Goal: Task Accomplishment & Management: Complete application form

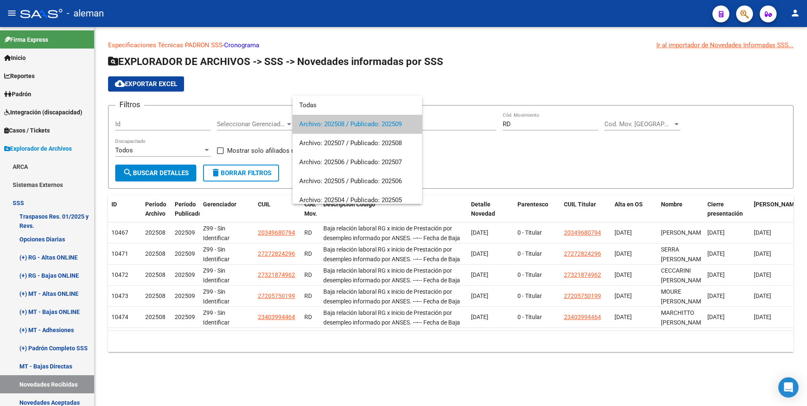
click at [517, 72] on div at bounding box center [403, 203] width 807 height 406
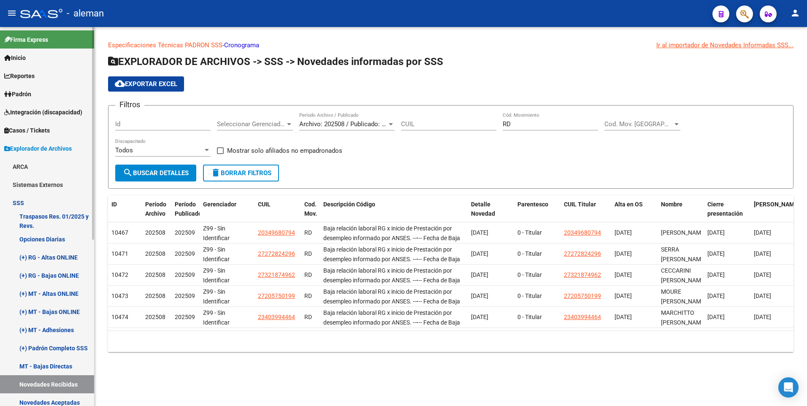
drag, startPoint x: 31, startPoint y: 89, endPoint x: 34, endPoint y: 96, distance: 7.8
click at [32, 89] on link "Padrón" at bounding box center [47, 94] width 94 height 18
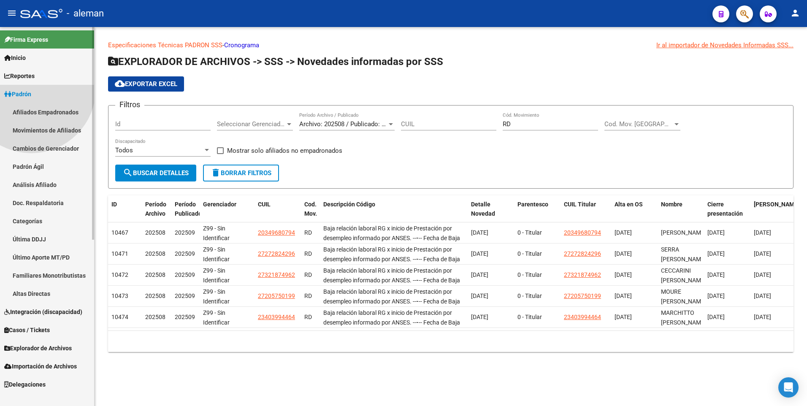
click at [31, 96] on span "Padrón" at bounding box center [17, 93] width 27 height 9
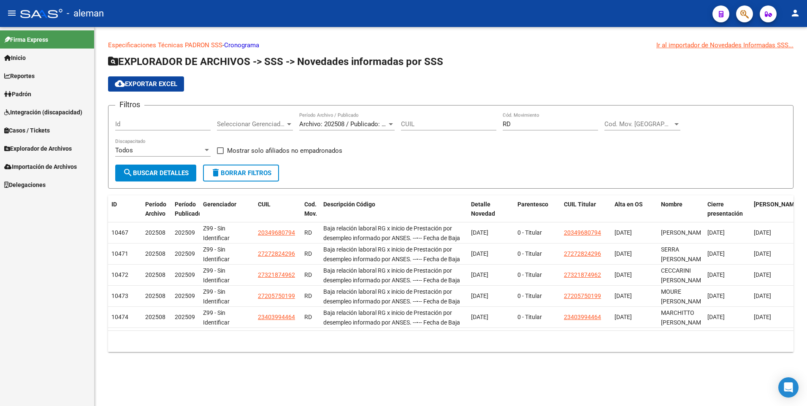
click at [31, 95] on span "Padrón" at bounding box center [17, 93] width 27 height 9
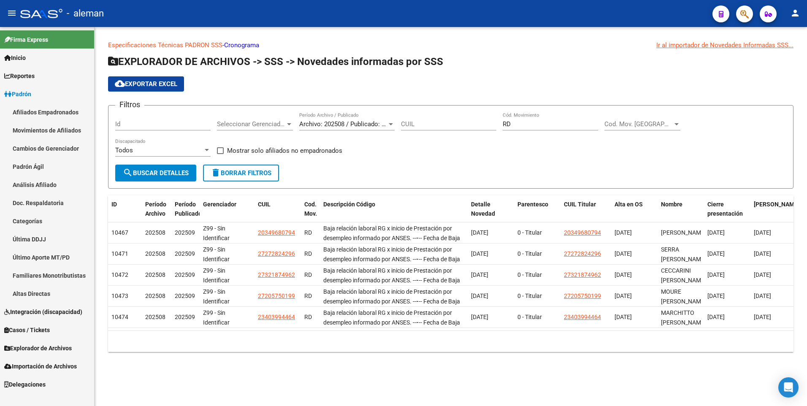
click at [38, 166] on link "Padrón Ágil" at bounding box center [47, 166] width 94 height 18
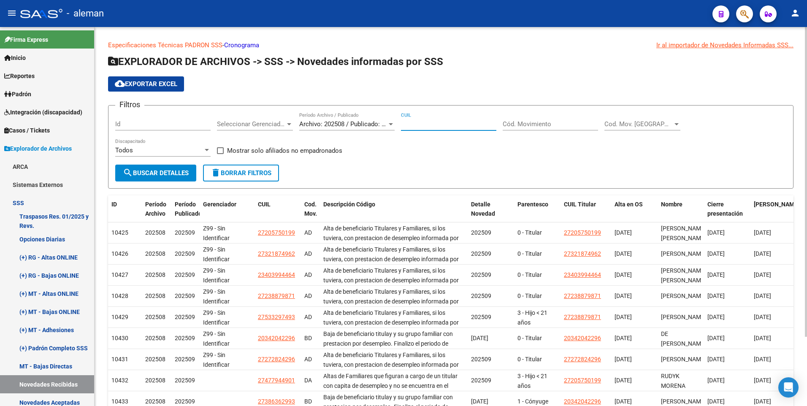
click at [411, 122] on input "CUIL" at bounding box center [448, 124] width 95 height 8
click at [406, 125] on input "2" at bounding box center [448, 124] width 95 height 8
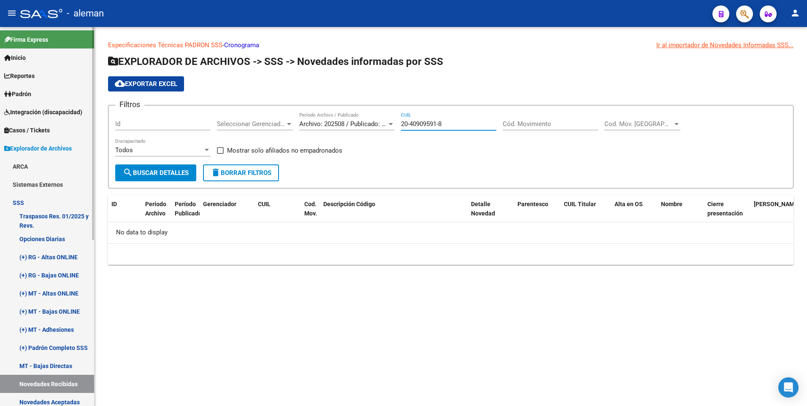
type input "20-40909591-8"
click at [20, 165] on link "ARCA" at bounding box center [47, 166] width 94 height 18
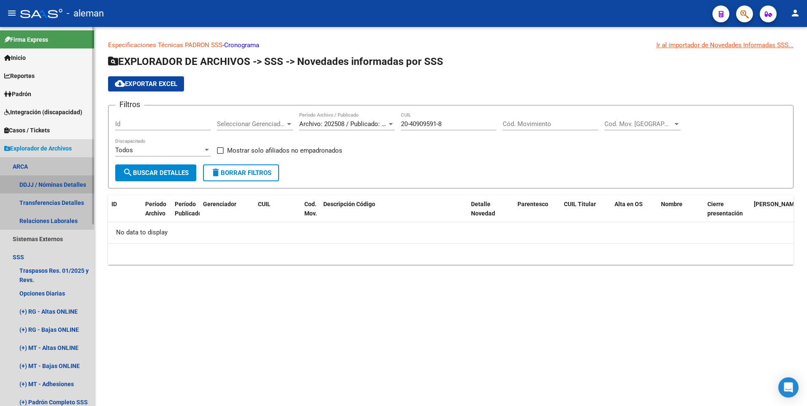
click at [42, 180] on link "DDJJ / Nóminas Detalles" at bounding box center [47, 185] width 94 height 18
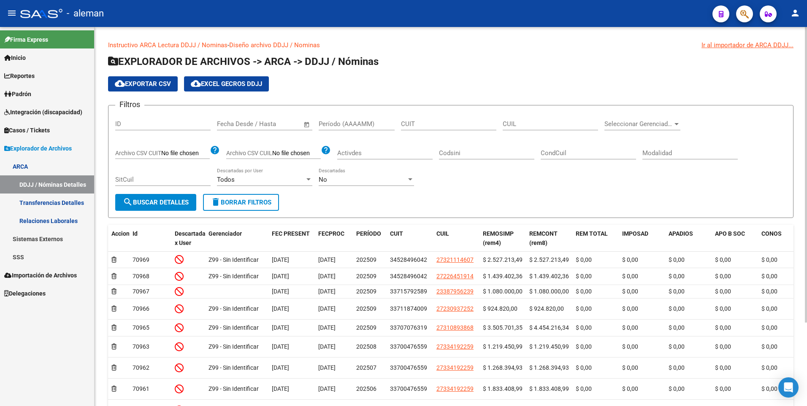
click at [512, 124] on input "CUIL" at bounding box center [549, 124] width 95 height 8
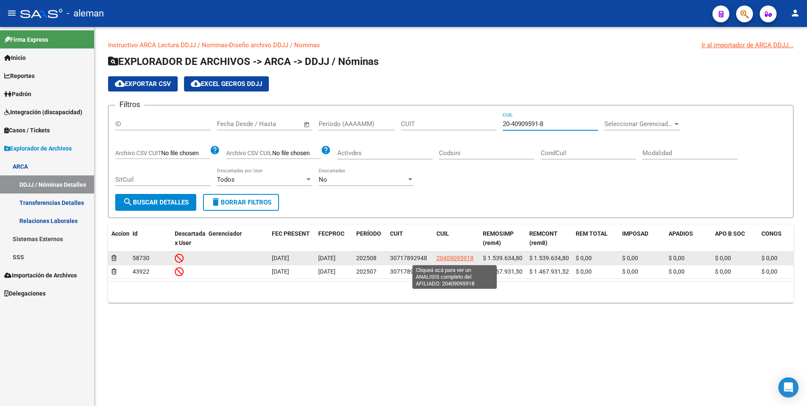
type input "20-40909591-8"
click at [450, 257] on span "20409095918" at bounding box center [454, 258] width 37 height 7
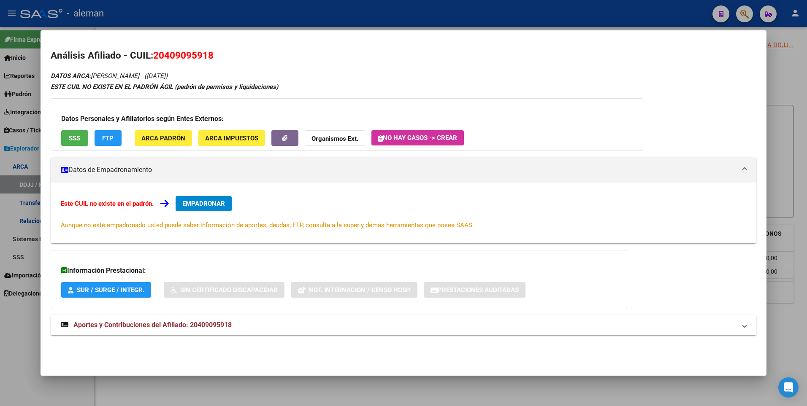
click at [203, 322] on span "Aportes y Contribuciones del Afiliado: 20409095918" at bounding box center [152, 325] width 158 height 8
click at [117, 140] on button "FTP" at bounding box center [108, 138] width 27 height 16
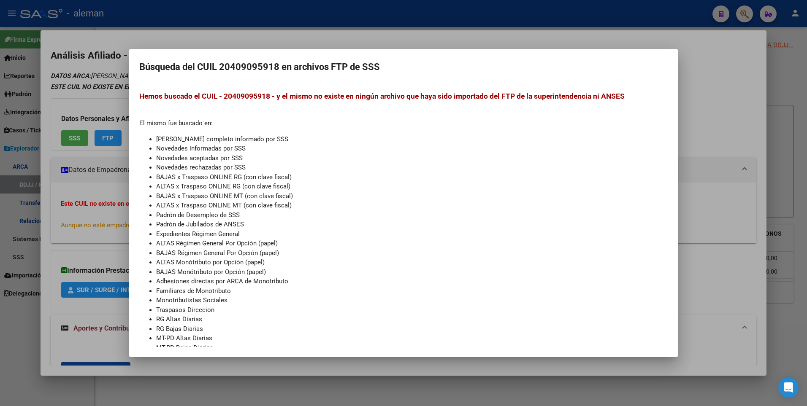
click at [707, 137] on div at bounding box center [403, 203] width 807 height 406
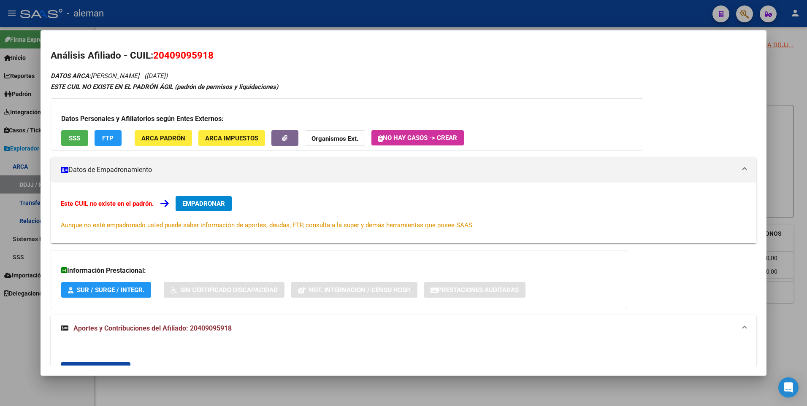
click at [307, 67] on div "Análisis Afiliado - CUIL: 20409095918 DATOS ARCA: [PERSON_NAME] ([DATE]) ESTE C…" at bounding box center [404, 338] width 706 height 578
click at [194, 200] on span "EMPADRONAR" at bounding box center [203, 204] width 43 height 8
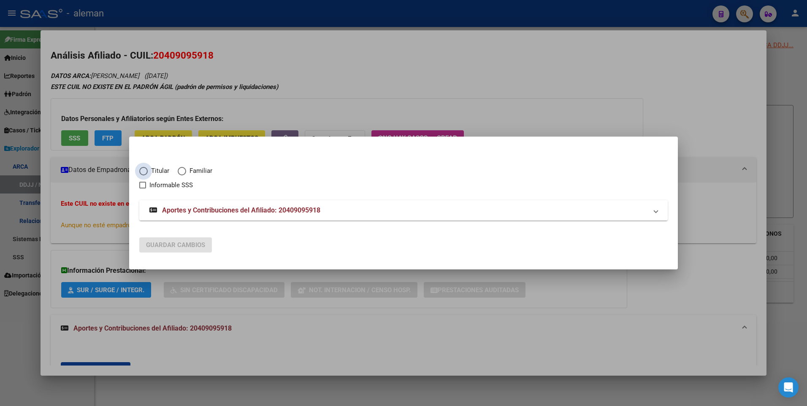
click at [145, 170] on span "Elija una opción" at bounding box center [143, 171] width 8 height 8
click at [145, 170] on input "Titular" at bounding box center [143, 171] width 8 height 8
radio input "true"
checkbox input "true"
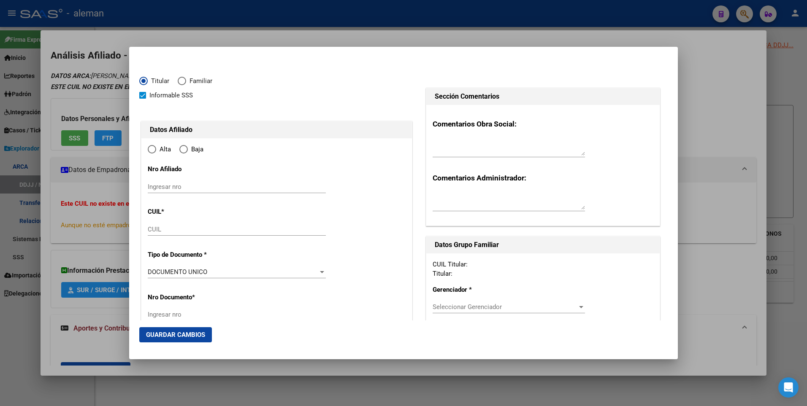
type input "20-40909591-8"
radio input "true"
type input "40909591"
type input "[PERSON_NAME]"
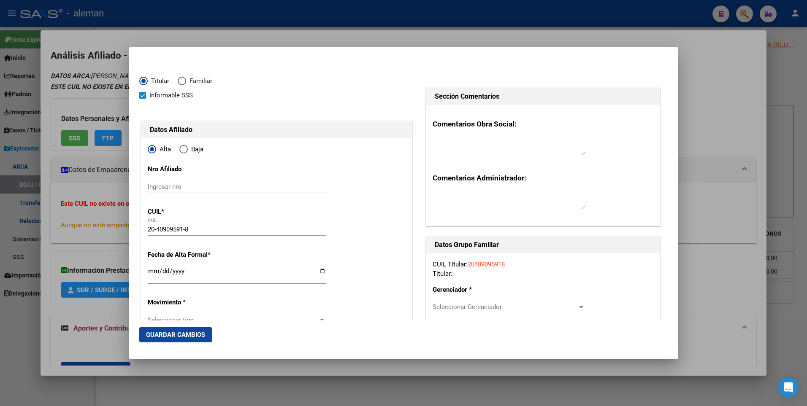
type input "[DATE]"
type input "SAN CARLOS DE B"
type input "8400"
type input "[PERSON_NAME]"
type input "232"
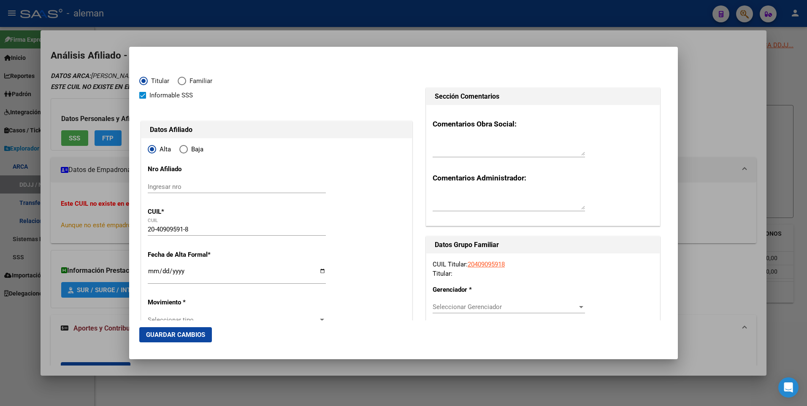
type input "SAN CARLOS DE B"
click at [262, 90] on div "Informable SSS" at bounding box center [276, 95] width 275 height 10
click at [728, 97] on div at bounding box center [403, 203] width 807 height 406
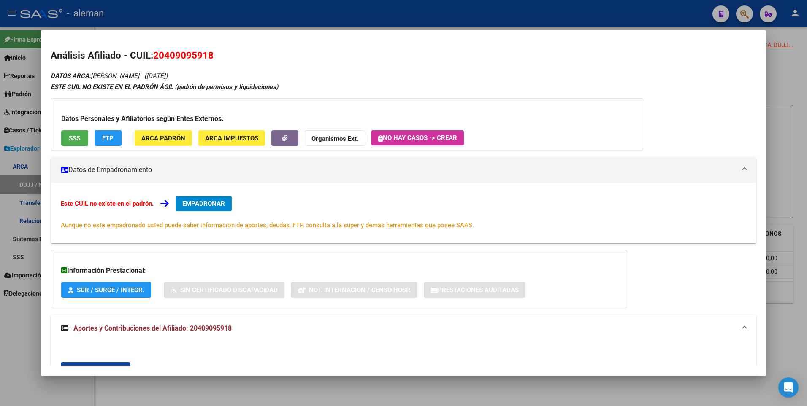
click at [211, 327] on span "Aportes y Contribuciones del Afiliado: 20409095918" at bounding box center [152, 328] width 158 height 8
click at [230, 324] on span "Aportes y Contribuciones del Afiliado: 20409095918" at bounding box center [152, 325] width 158 height 8
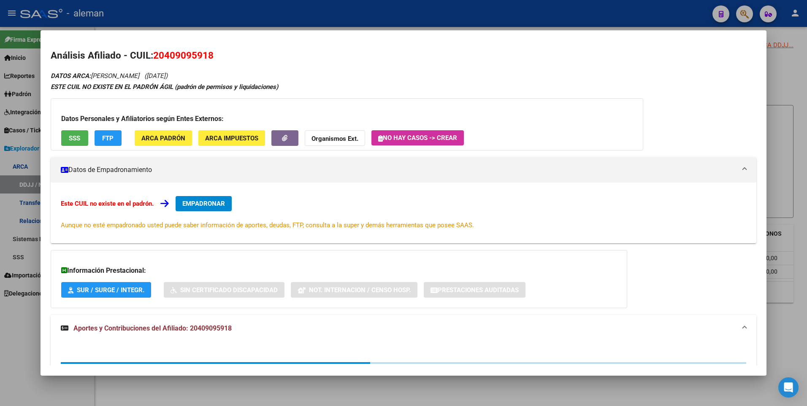
scroll to position [200, 0]
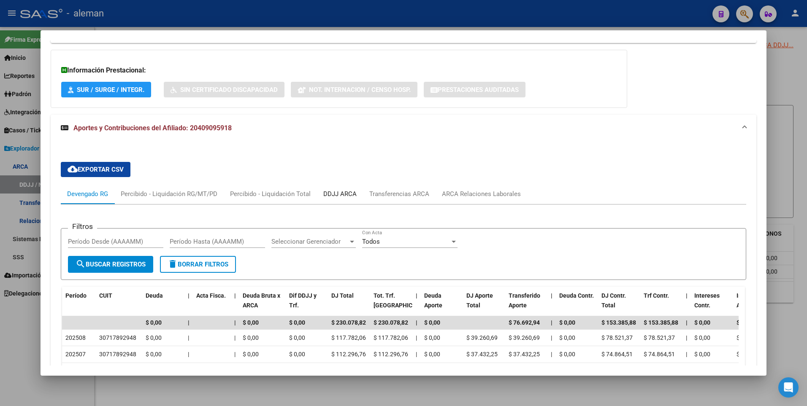
click at [342, 192] on div "DDJJ ARCA" at bounding box center [339, 193] width 33 height 9
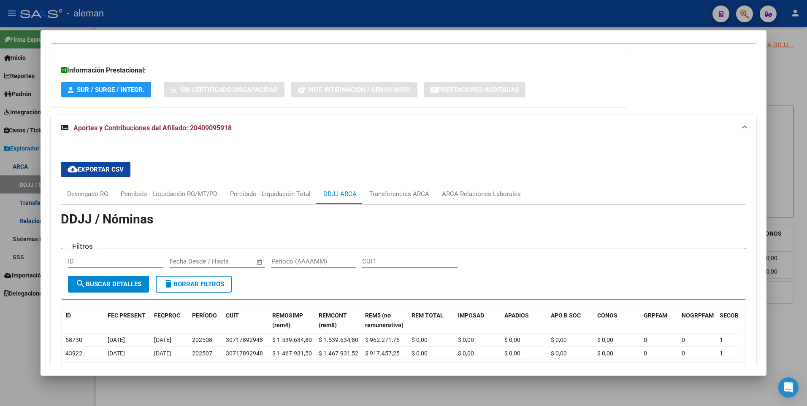
scroll to position [265, 0]
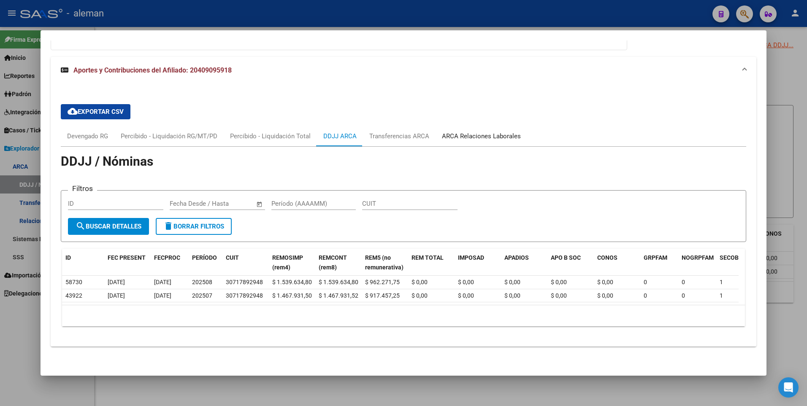
click at [475, 132] on div "ARCA Relaciones Laborales" at bounding box center [481, 136] width 79 height 9
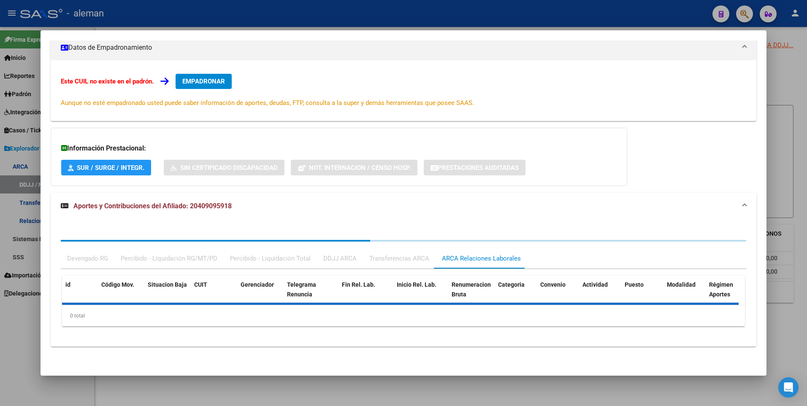
scroll to position [164, 0]
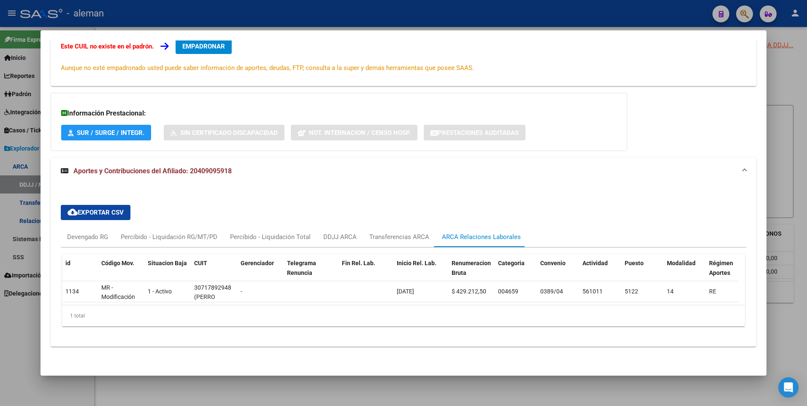
click at [666, 176] on mat-expansion-panel-header "Aportes y Contribuciones del Afiliado: 20409095918" at bounding box center [404, 171] width 706 height 27
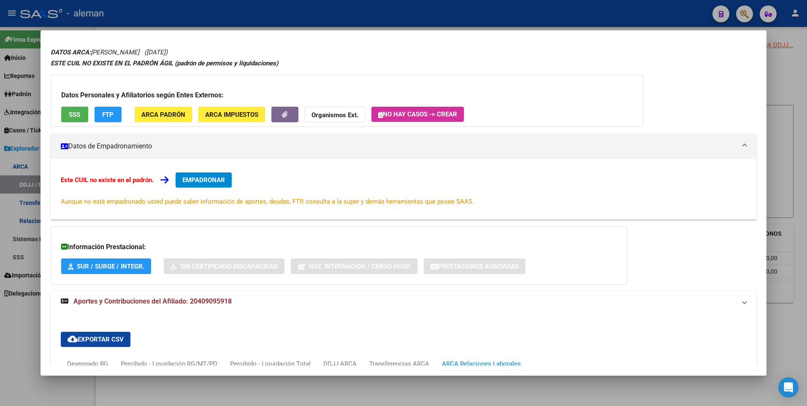
scroll to position [0, 0]
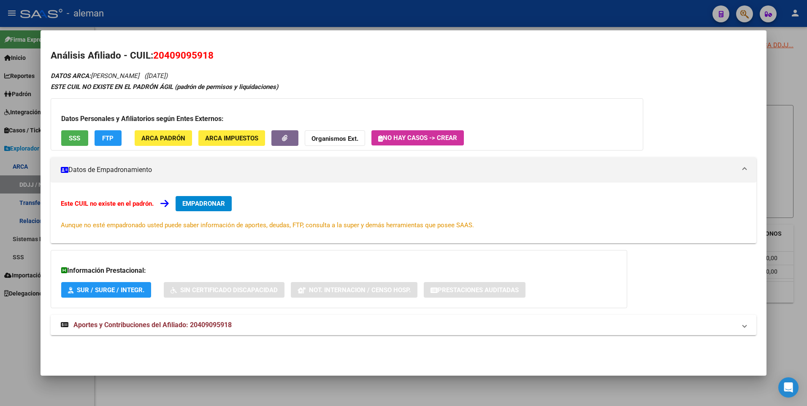
click at [791, 164] on div at bounding box center [403, 203] width 807 height 406
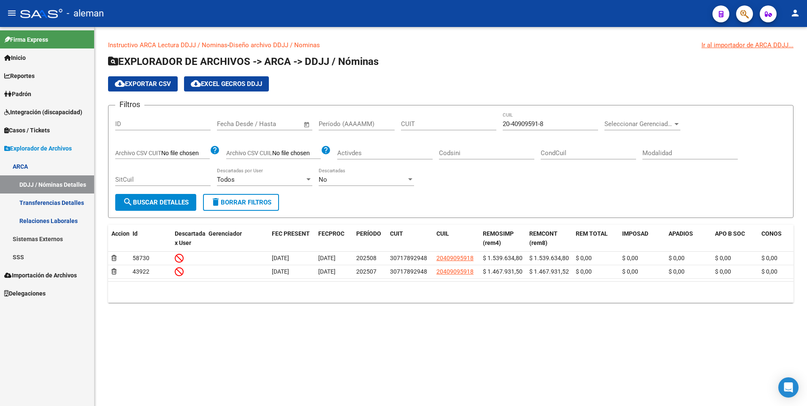
click at [289, 82] on div "cloud_download Exportar CSV cloud_download EXCEL GECROS DDJJ" at bounding box center [450, 83] width 685 height 15
click at [541, 70] on app-list-header "EXPLORADOR DE ARCHIVOS -> ARCA -> DDJJ / Nóminas cloud_download Exportar CSV cl…" at bounding box center [450, 136] width 685 height 163
click at [551, 330] on div "Instructivo ARCA Lectura DDJJ / Nominas - Diseño archivo DDJJ / Nominas Ir al i…" at bounding box center [451, 178] width 712 height 303
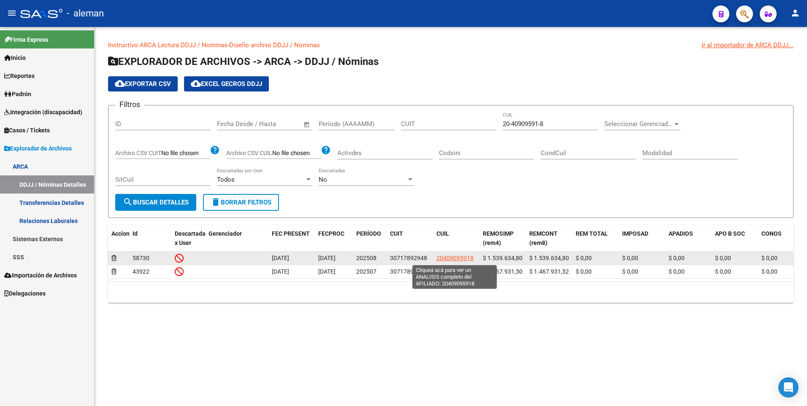
click at [456, 258] on span "20409095918" at bounding box center [454, 258] width 37 height 7
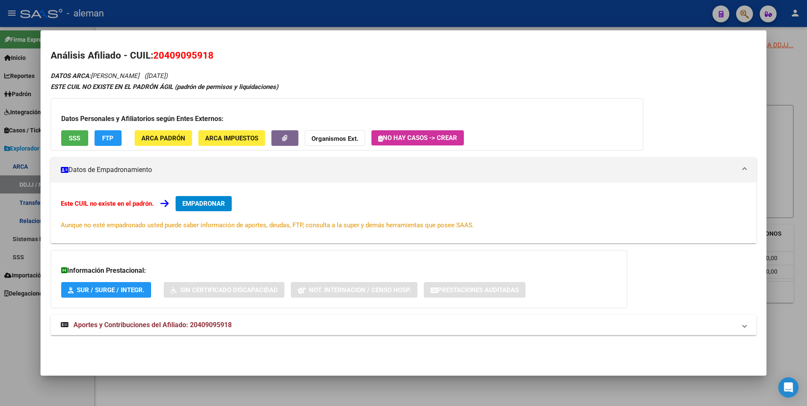
click at [356, 54] on h2 "Análisis Afiliado - CUIL: 20409095918" at bounding box center [404, 56] width 706 height 14
click at [220, 203] on span "EMPADRONAR" at bounding box center [203, 204] width 43 height 8
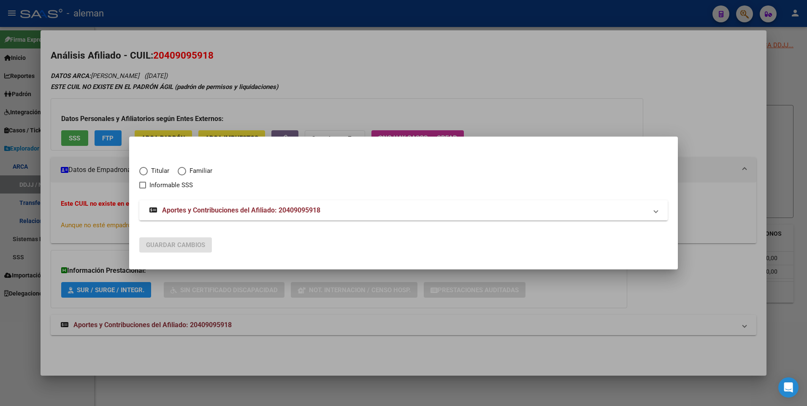
click at [144, 168] on span "Elija una opción" at bounding box center [143, 171] width 8 height 8
click at [144, 168] on input "Titular" at bounding box center [143, 171] width 8 height 8
radio input "true"
checkbox input "true"
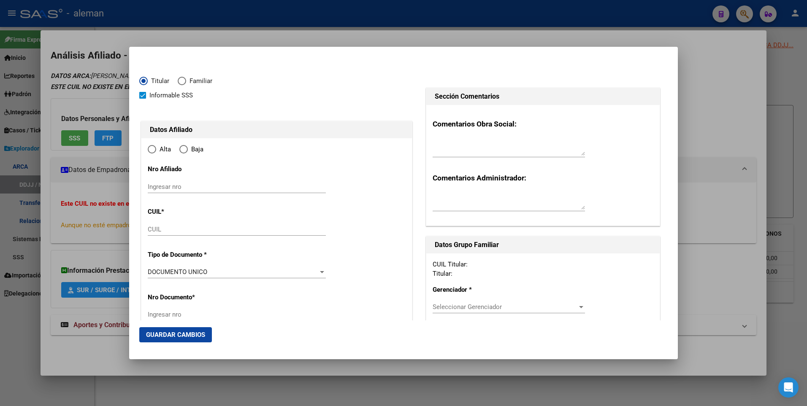
type input "20-40909591-8"
type input "40909591"
type input "[PERSON_NAME]"
type input "[DATE]"
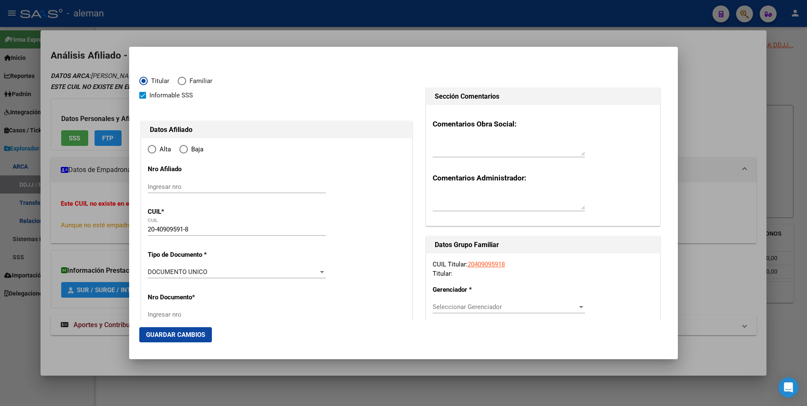
type input "SAN CARLOS DE B"
type input "8400"
type input "[PERSON_NAME]"
type input "232"
radio input "true"
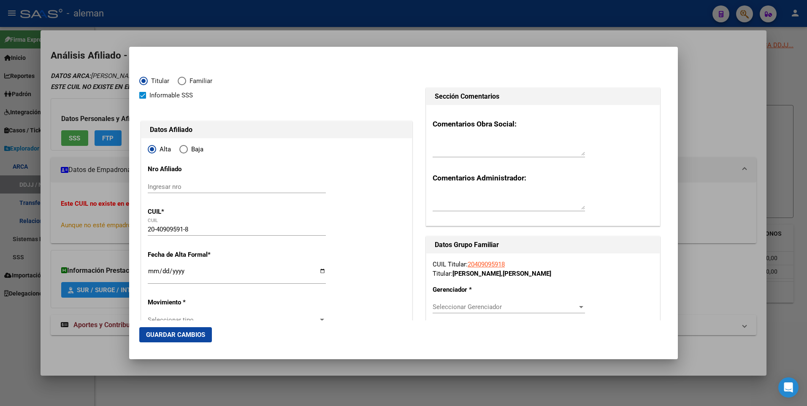
type input "SAN CARLOS DE B"
click at [152, 272] on input "Ingresar fecha" at bounding box center [237, 275] width 178 height 14
type input "[DATE]"
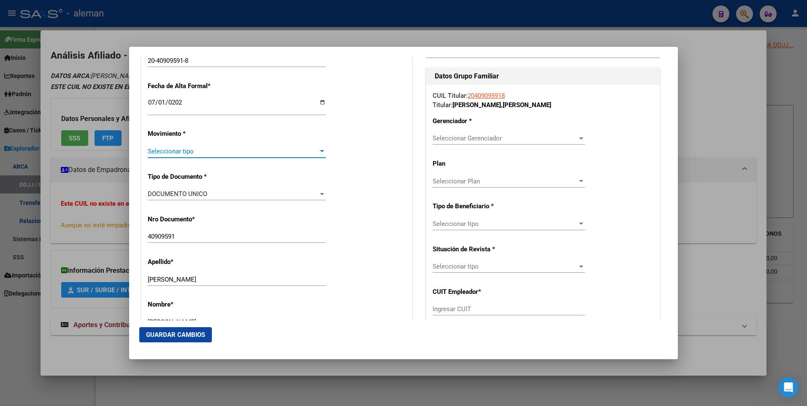
click at [179, 152] on span "Seleccionar tipo" at bounding box center [233, 152] width 170 height 8
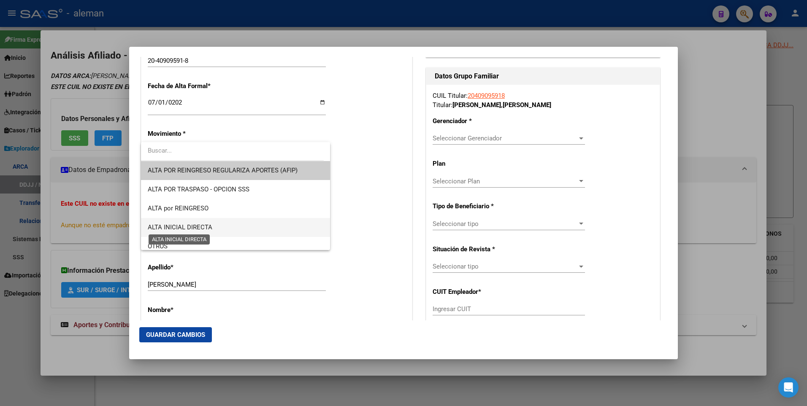
click at [192, 227] on span "ALTA INICIAL DIRECTA" at bounding box center [180, 228] width 65 height 8
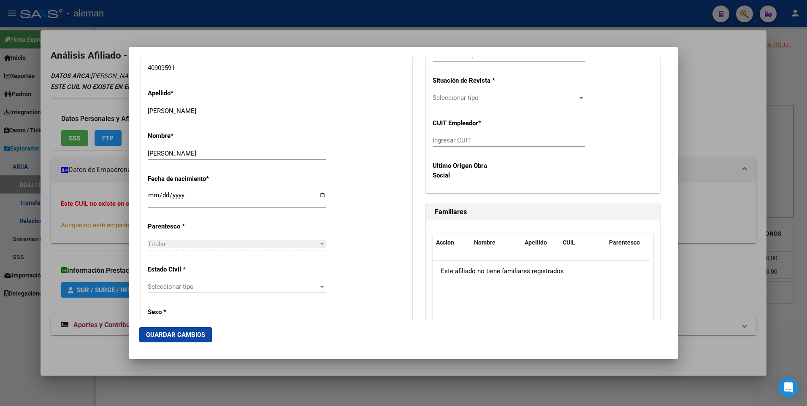
scroll to position [380, 0]
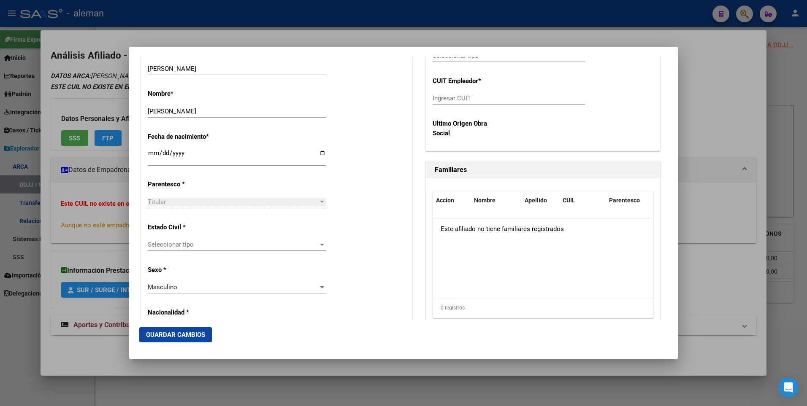
click at [178, 245] on span "Seleccionar tipo" at bounding box center [233, 245] width 170 height 8
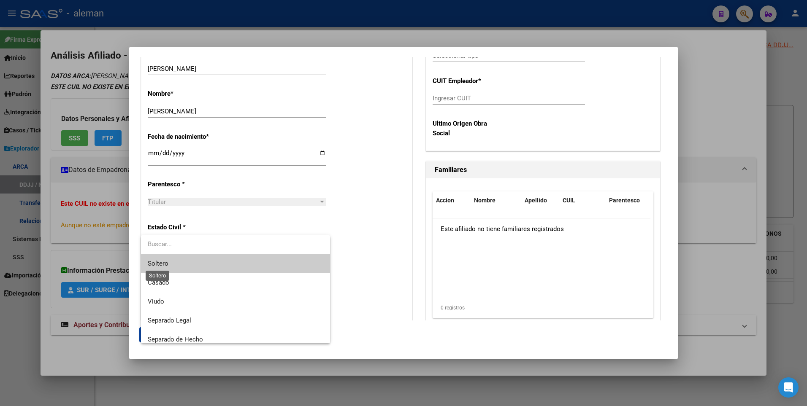
click at [165, 264] on span "Soltero" at bounding box center [158, 264] width 21 height 8
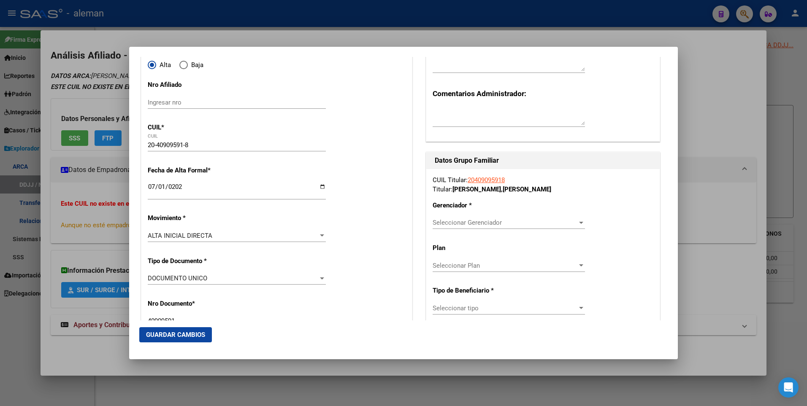
scroll to position [127, 0]
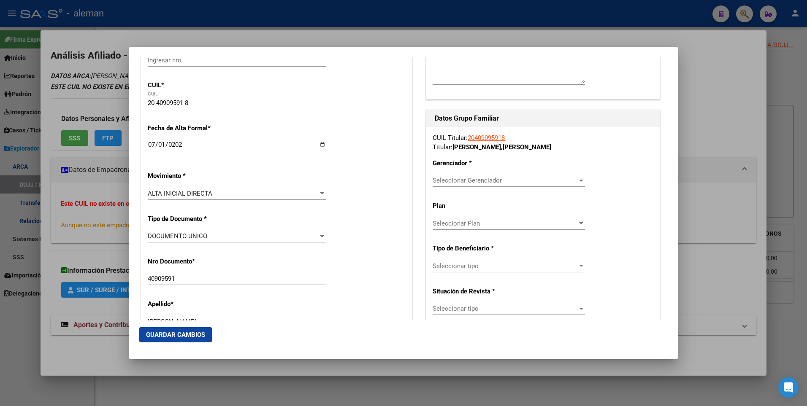
click at [475, 178] on span "Seleccionar Gerenciador" at bounding box center [504, 181] width 145 height 8
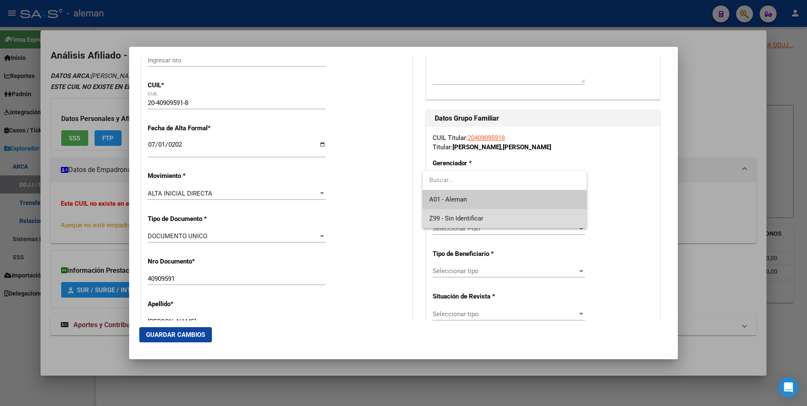
click at [464, 214] on span "Z99 - Sin Identificar" at bounding box center [504, 218] width 150 height 19
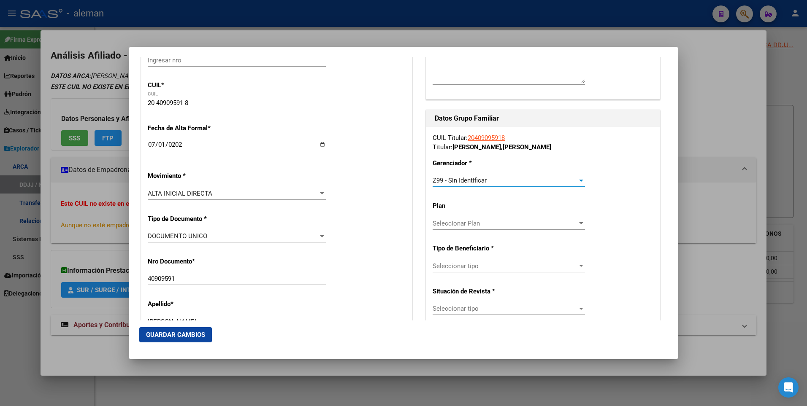
scroll to position [169, 0]
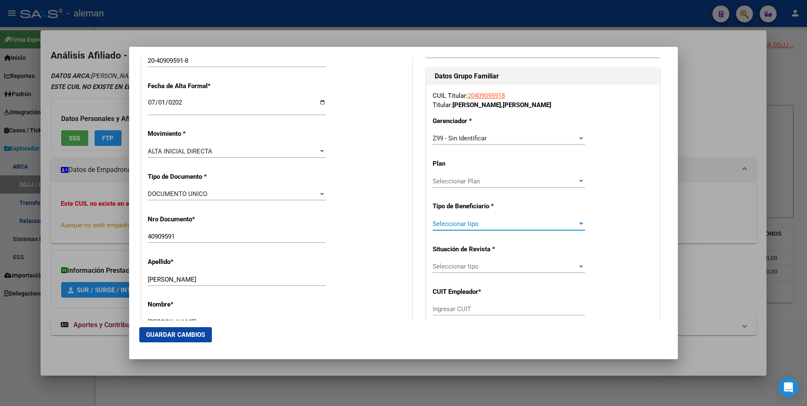
click at [469, 224] on span "Seleccionar tipo" at bounding box center [504, 224] width 145 height 8
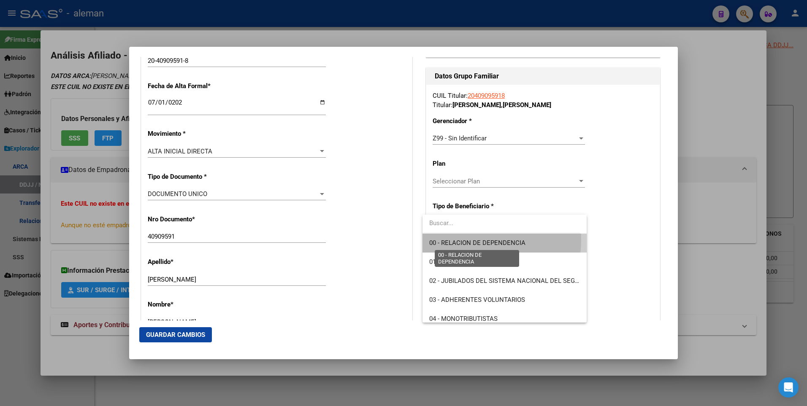
click at [477, 240] on span "00 - RELACION DE DEPENDENCIA" at bounding box center [477, 243] width 96 height 8
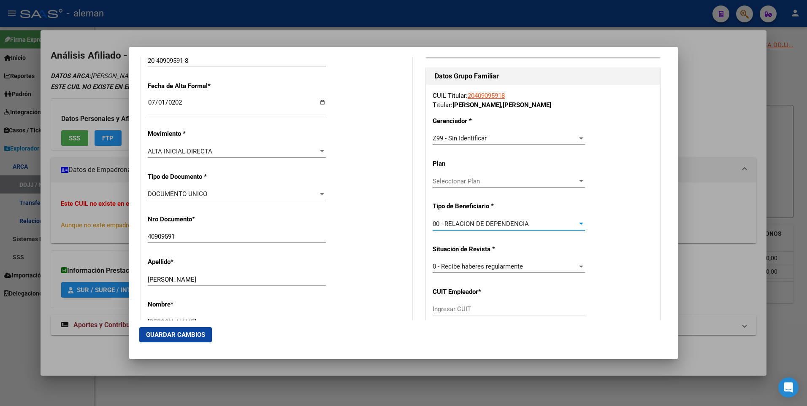
type input "30-71789294-8"
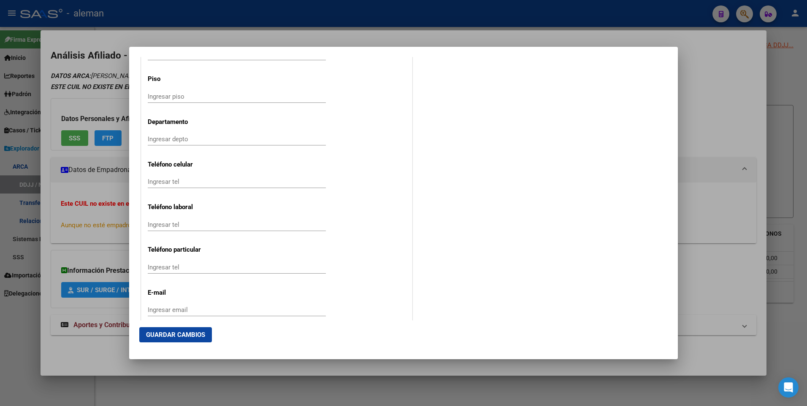
scroll to position [1065, 0]
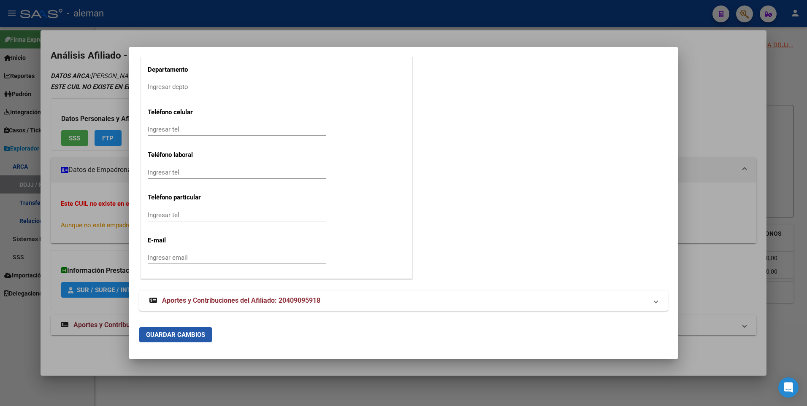
click at [185, 333] on span "Guardar Cambios" at bounding box center [175, 335] width 59 height 8
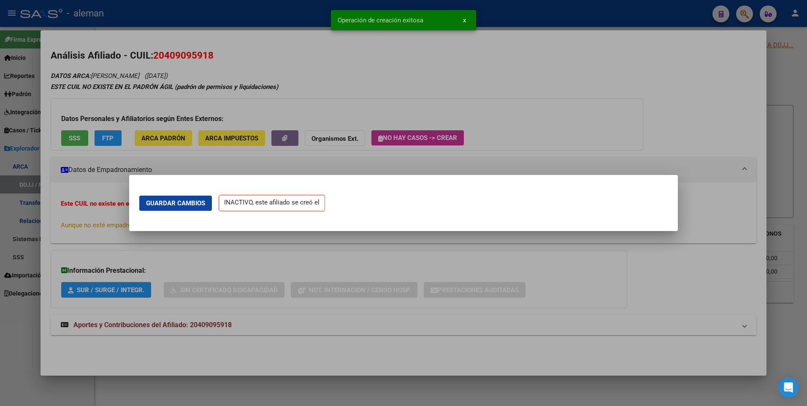
scroll to position [0, 0]
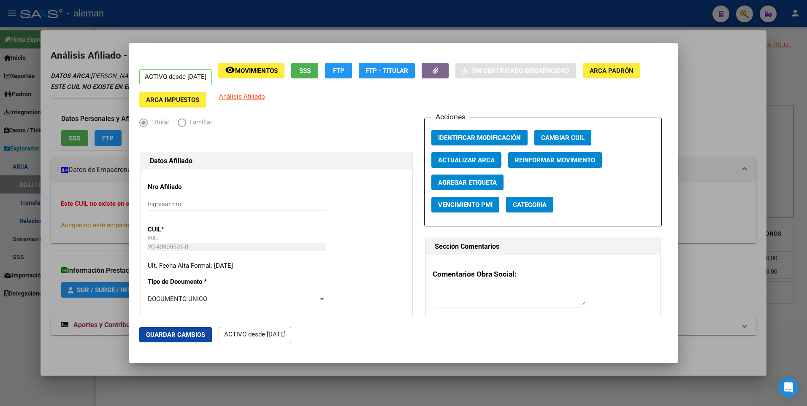
click at [710, 104] on div at bounding box center [403, 203] width 807 height 406
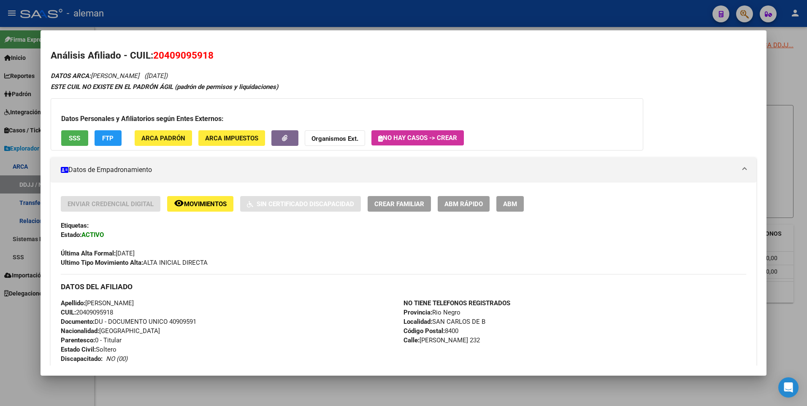
click at [548, 78] on div "DATOS ARCA: [PERSON_NAME] ([DATE]) ESTE CUIL NO EXISTE EN EL PADRÓN ÁGIL (padró…" at bounding box center [404, 374] width 706 height 608
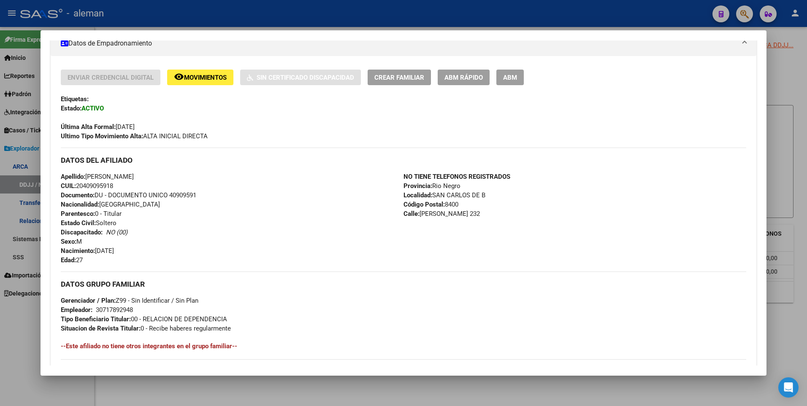
scroll to position [84, 0]
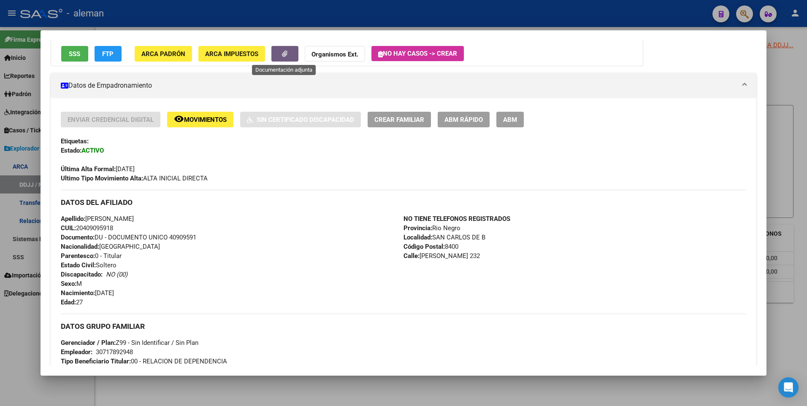
click at [285, 50] on span "button" at bounding box center [284, 54] width 5 height 8
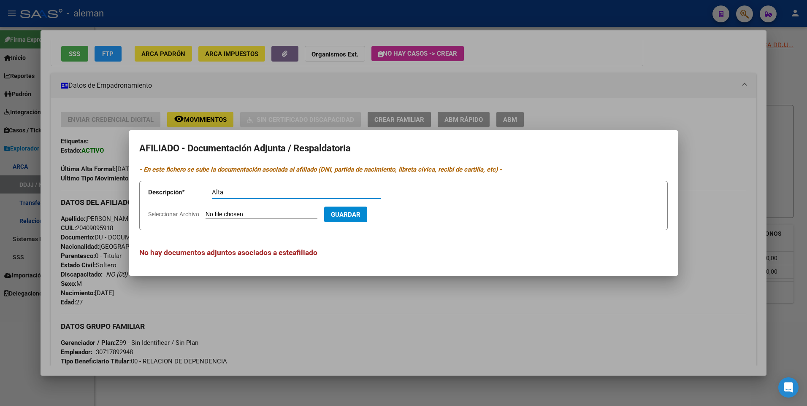
type input "Alta"
click at [229, 214] on input "Seleccionar Archivo" at bounding box center [261, 215] width 112 height 8
type input "C:\fakepath\130503.pdf"
click at [403, 214] on span "Guardar" at bounding box center [395, 215] width 30 height 8
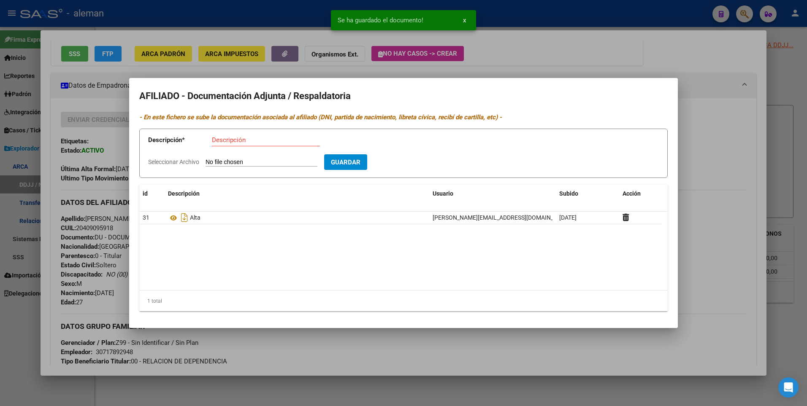
click at [730, 140] on div at bounding box center [403, 203] width 807 height 406
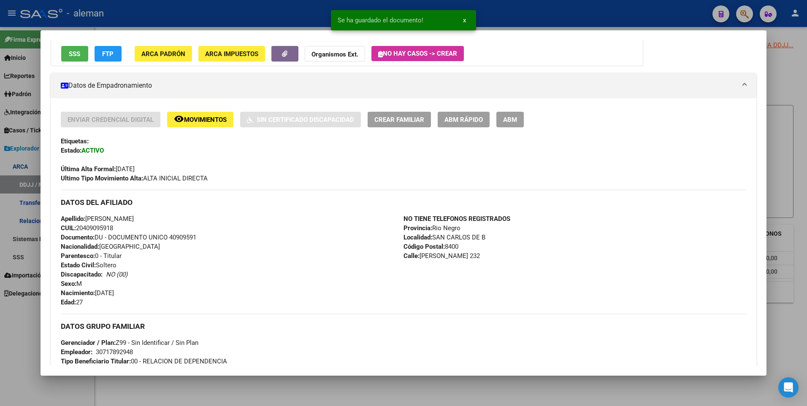
click at [794, 149] on div at bounding box center [403, 203] width 807 height 406
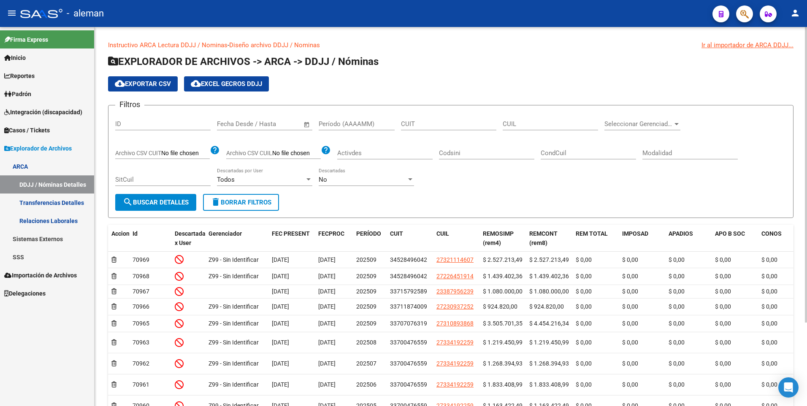
click at [484, 57] on h1 "EXPLORADOR DE ARCHIVOS -> ARCA -> DDJJ / Nóminas" at bounding box center [450, 62] width 685 height 15
